Goal: Understand process/instructions

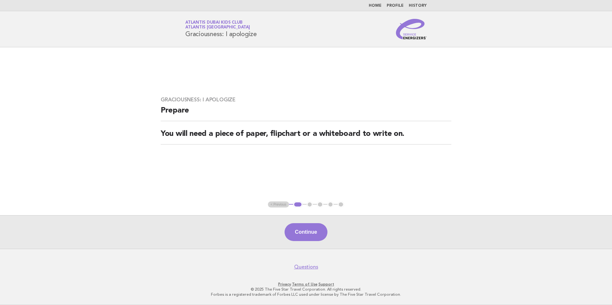
click at [314, 242] on div "Continue" at bounding box center [306, 232] width 612 height 34
click at [315, 236] on button "Continue" at bounding box center [305, 232] width 43 height 18
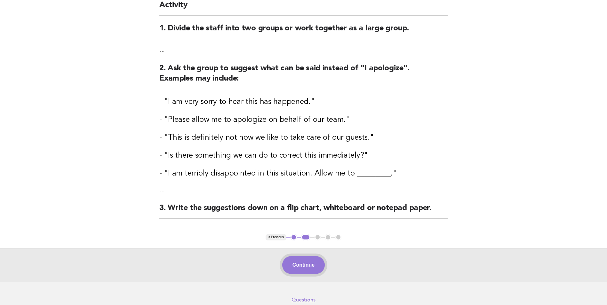
click at [308, 263] on button "Continue" at bounding box center [303, 265] width 43 height 18
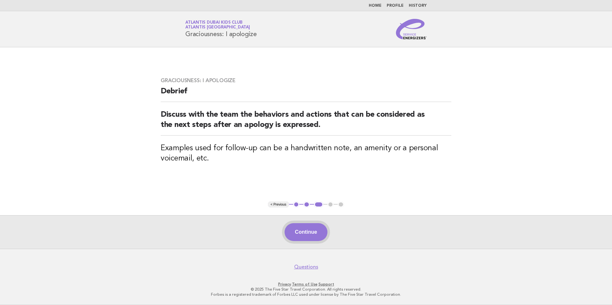
click at [318, 239] on button "Continue" at bounding box center [305, 232] width 43 height 18
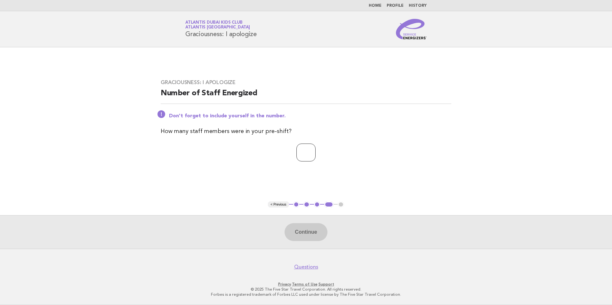
click at [305, 154] on input "number" at bounding box center [305, 153] width 19 height 18
type input "**"
click at [319, 227] on button "Continue" at bounding box center [305, 232] width 43 height 18
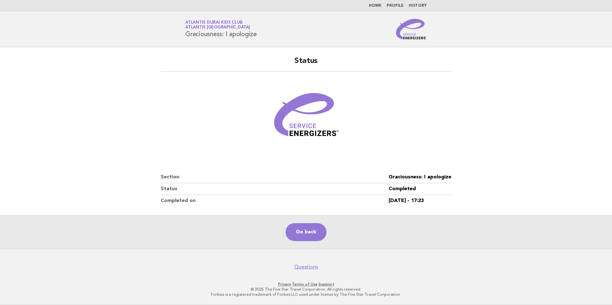
click at [543, 57] on main "Status Section Graciousness: I apologize Status Completed Completed on [DATE] -…" at bounding box center [306, 148] width 612 height 202
